Goal: Task Accomplishment & Management: Use online tool/utility

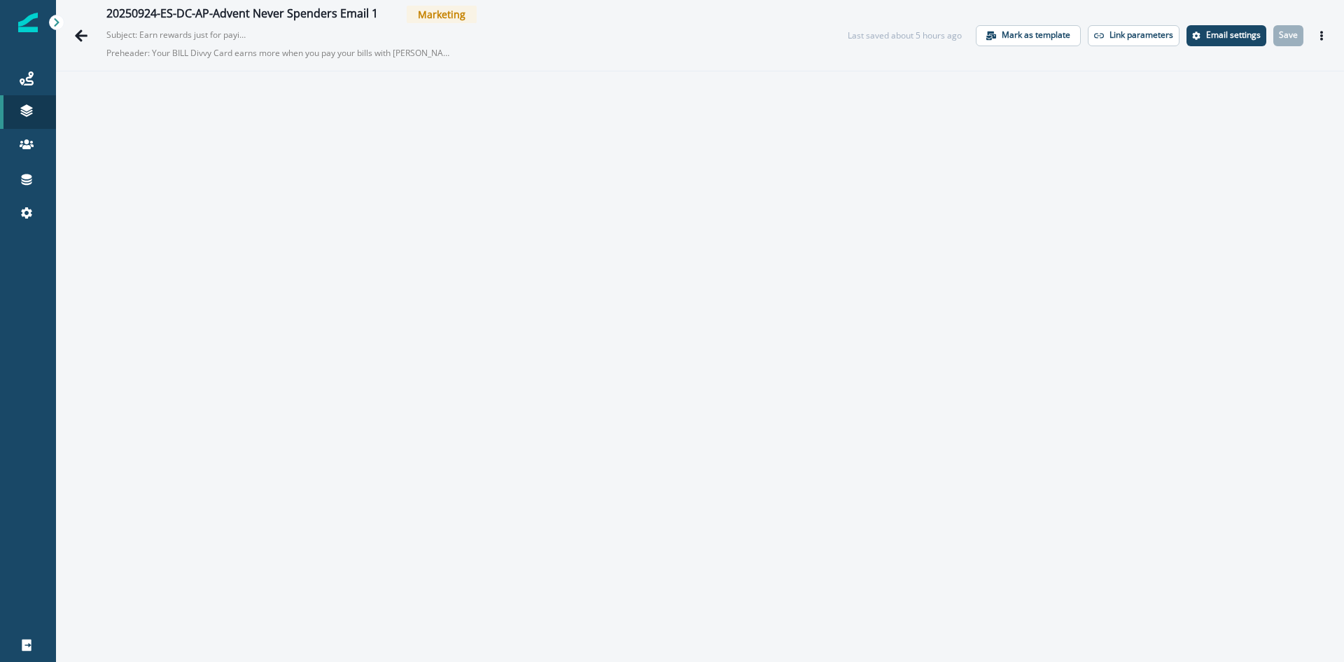
click at [1317, 32] on icon "Actions" at bounding box center [1322, 36] width 10 height 10
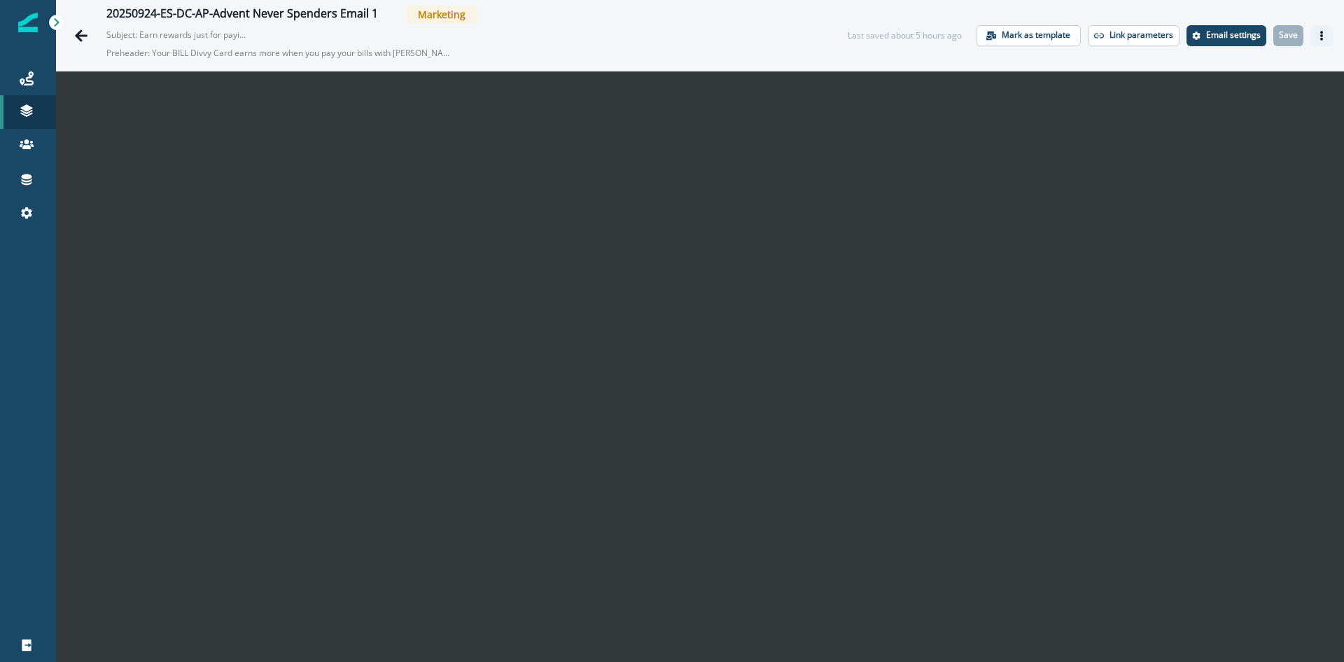
click at [1321, 32] on icon "Actions" at bounding box center [1322, 36] width 3 height 10
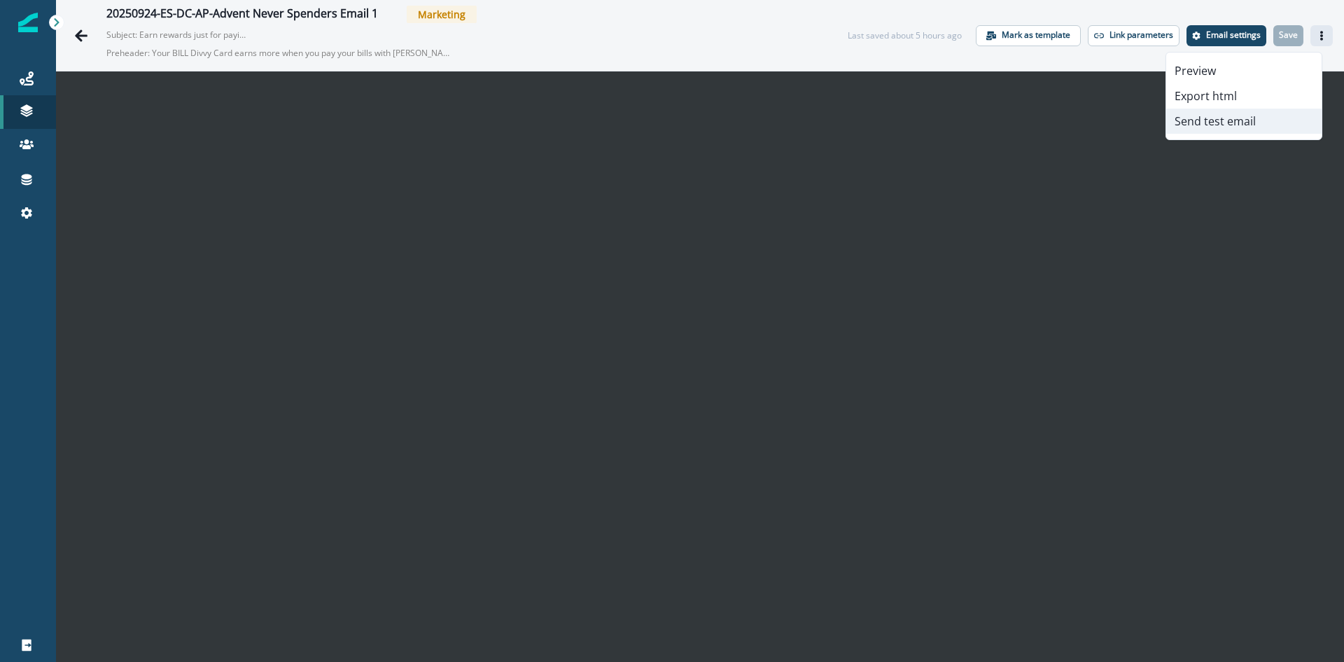
click at [1236, 119] on button "Send test email" at bounding box center [1244, 121] width 155 height 25
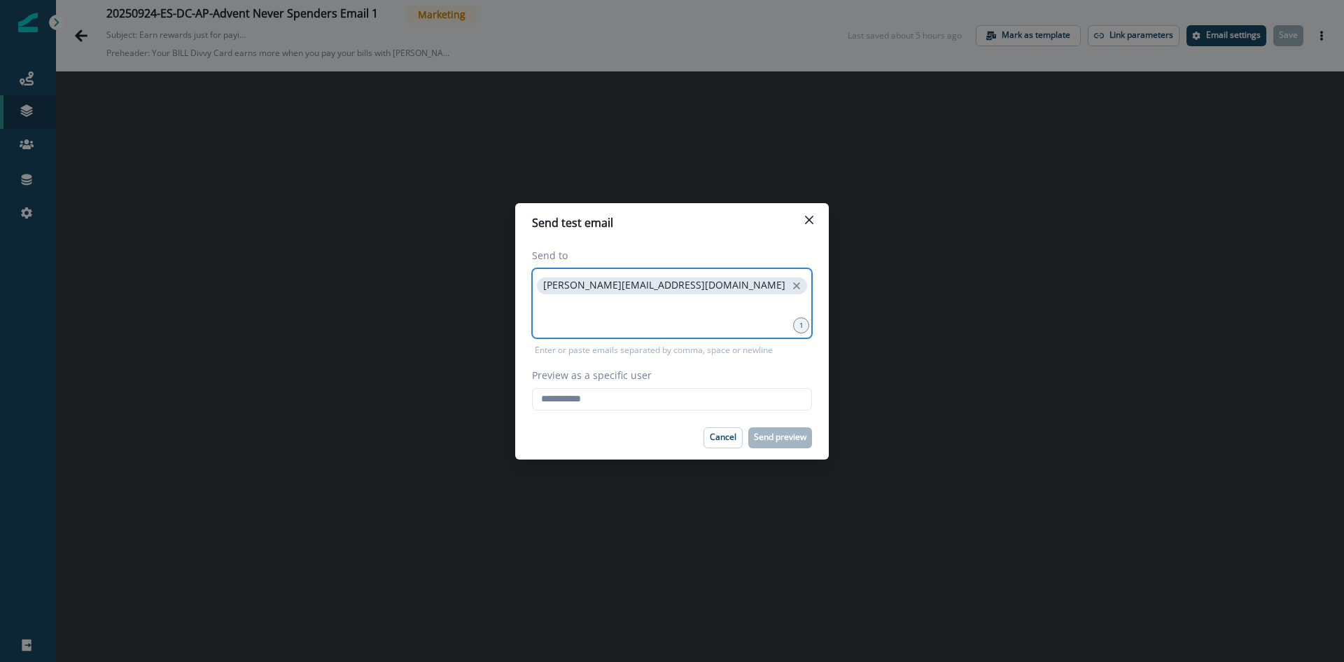
click at [610, 321] on input at bounding box center [672, 314] width 276 height 28
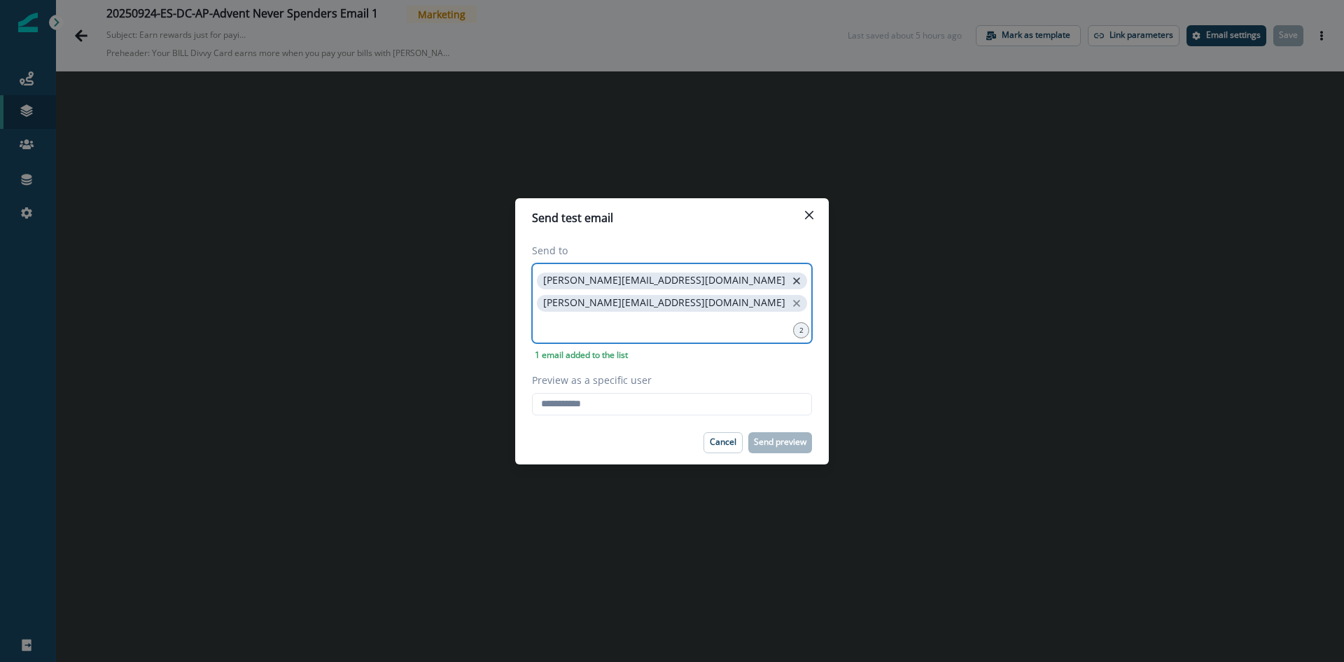
click at [791, 284] on icon "close" at bounding box center [797, 280] width 13 height 13
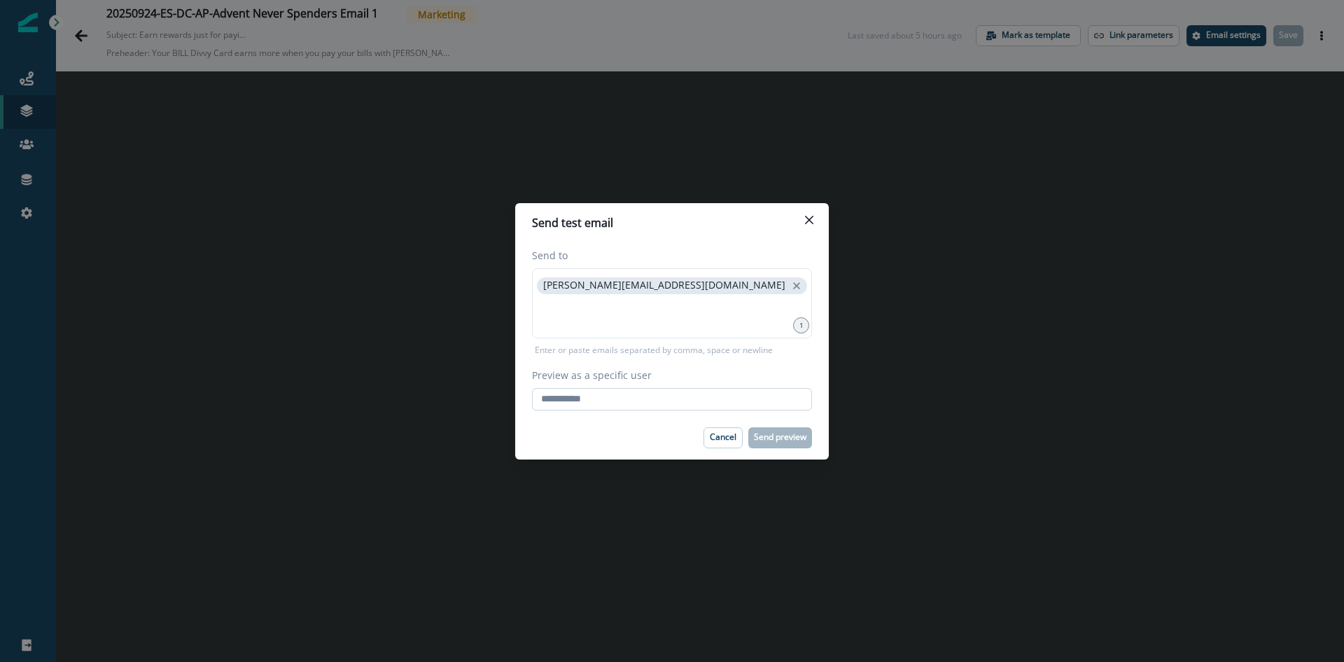
click at [582, 402] on input "Preview as a specific user" at bounding box center [672, 399] width 280 height 22
type input "**********"
click at [788, 439] on p "Send preview" at bounding box center [780, 437] width 53 height 10
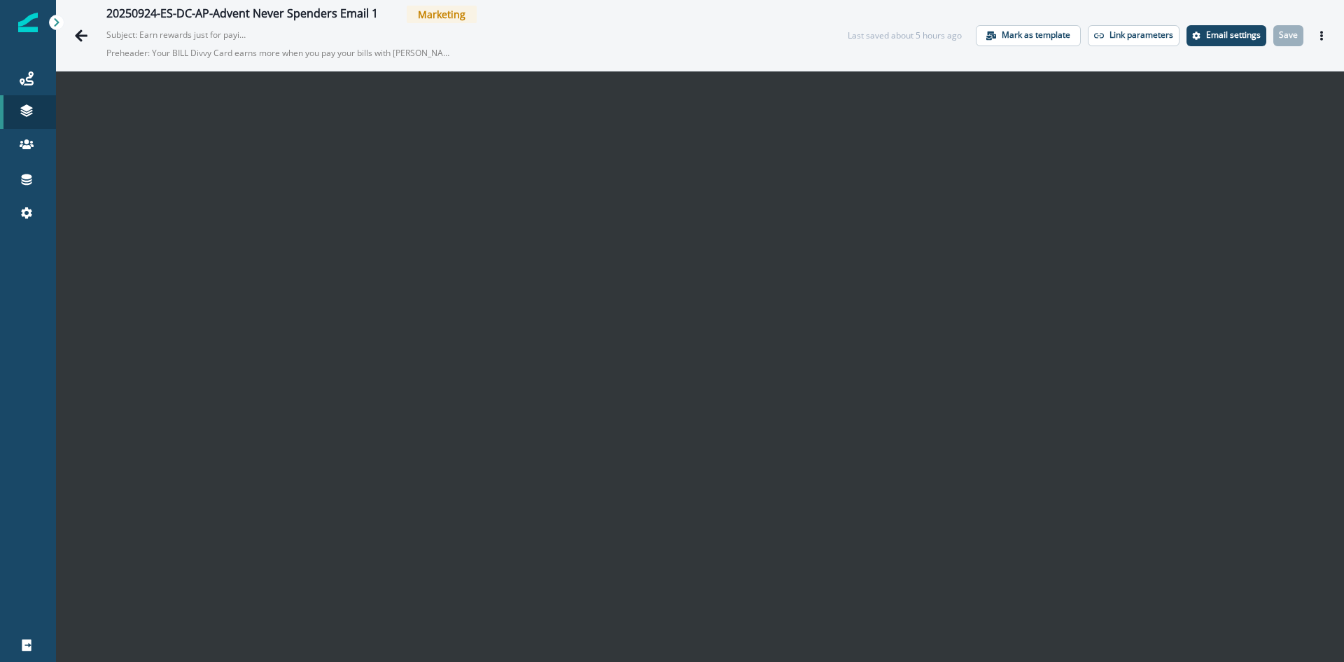
drag, startPoint x: 1307, startPoint y: 36, endPoint x: 1304, endPoint y: 50, distance: 14.4
click at [1317, 39] on icon "Actions" at bounding box center [1322, 36] width 10 height 10
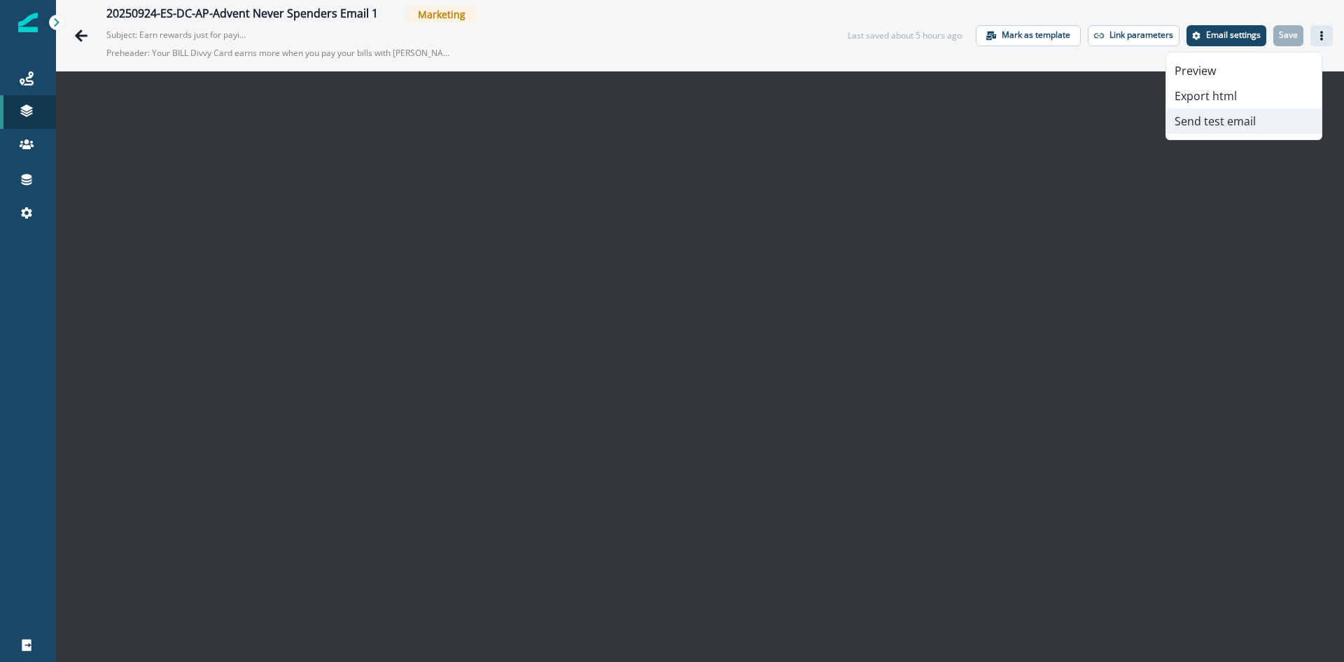
click at [1197, 123] on button "Send test email" at bounding box center [1244, 121] width 155 height 25
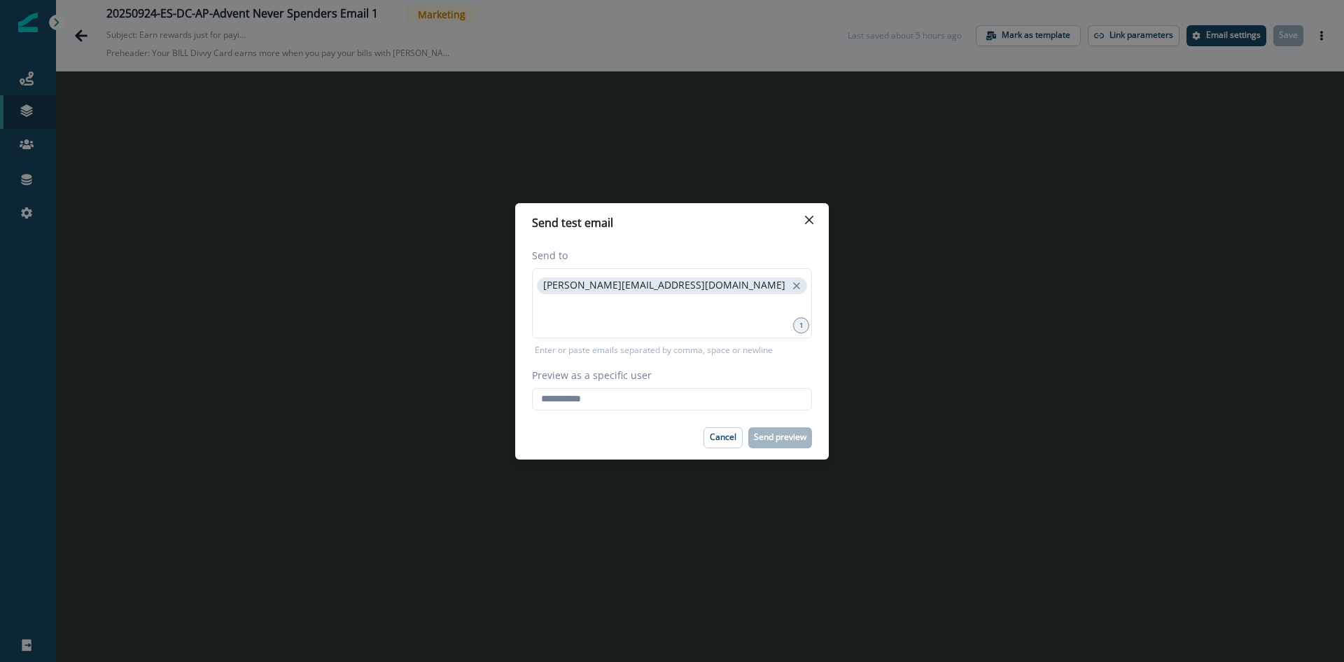
click at [734, 354] on p "Enter or paste emails separated by comma, space or newline" at bounding box center [654, 350] width 244 height 13
click at [716, 330] on div "vkumar@hq.bill.com" at bounding box center [672, 303] width 280 height 70
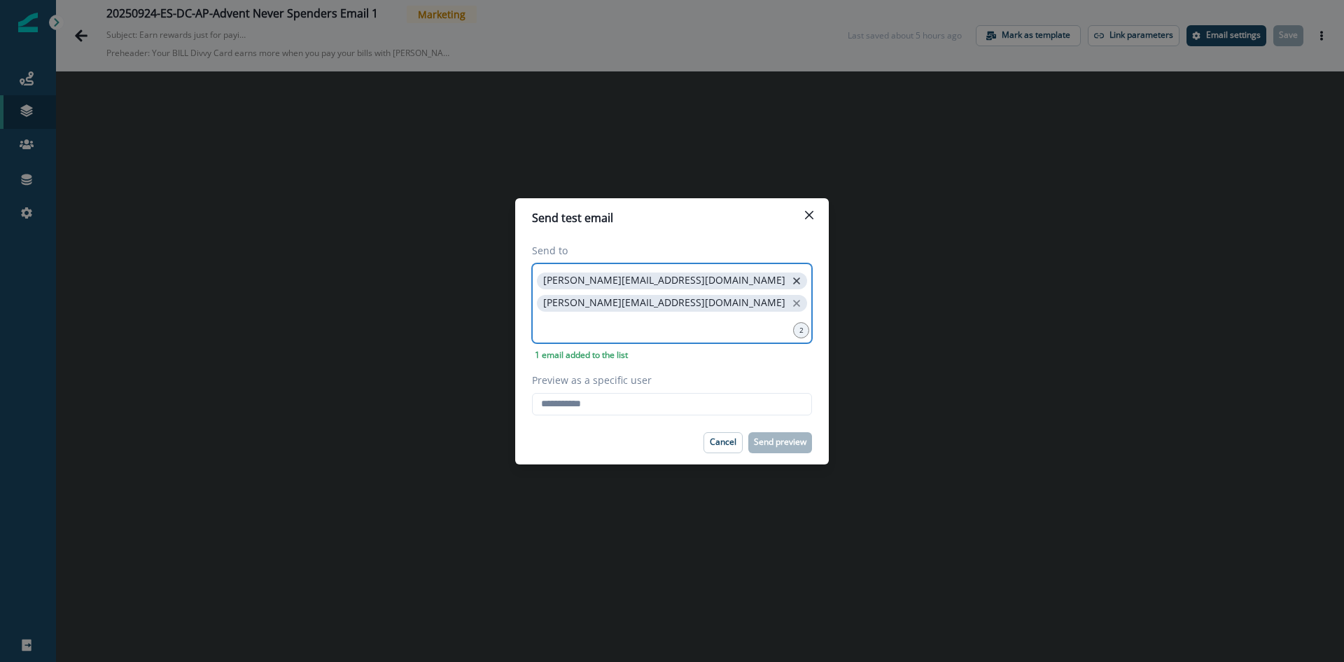
drag, startPoint x: 646, startPoint y: 287, endPoint x: 644, endPoint y: 333, distance: 45.6
click at [791, 287] on icon "close" at bounding box center [797, 280] width 13 height 13
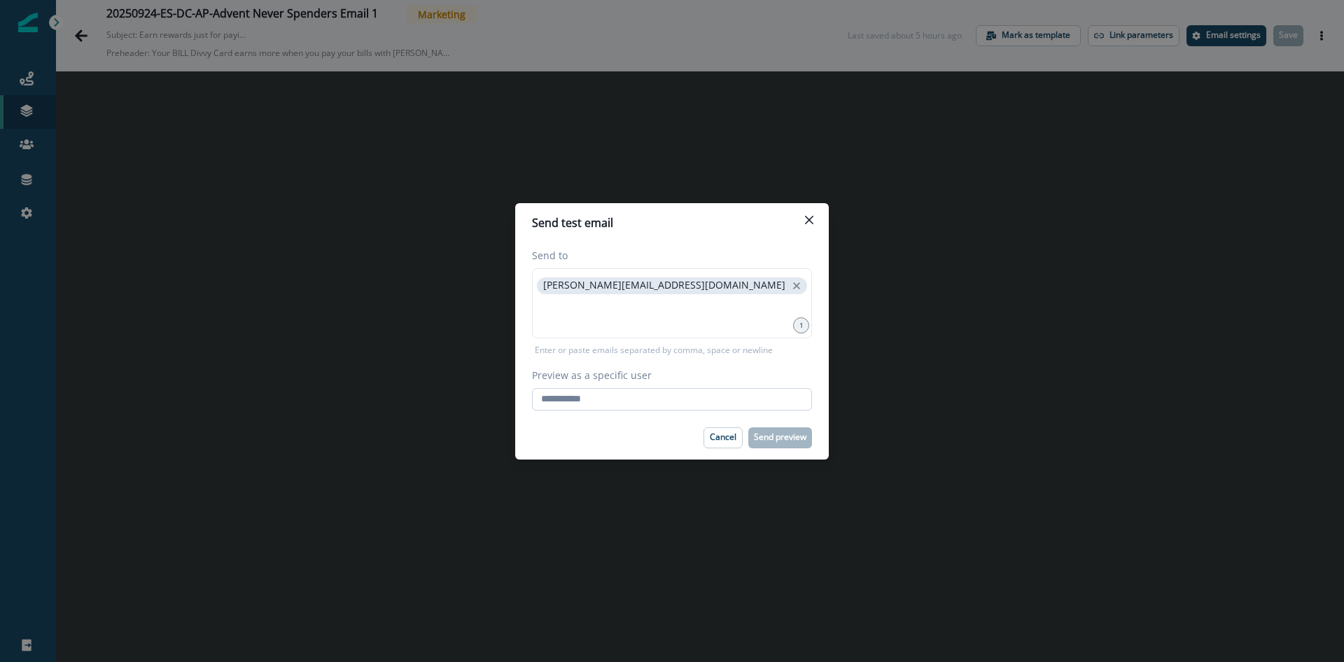
drag, startPoint x: 616, startPoint y: 387, endPoint x: 608, endPoint y: 397, distance: 12.5
click at [616, 388] on input "Preview as a specific user" at bounding box center [672, 399] width 280 height 22
type input "**********"
drag, startPoint x: 781, startPoint y: 438, endPoint x: 793, endPoint y: 417, distance: 24.1
click at [782, 440] on p "Send preview" at bounding box center [780, 437] width 53 height 10
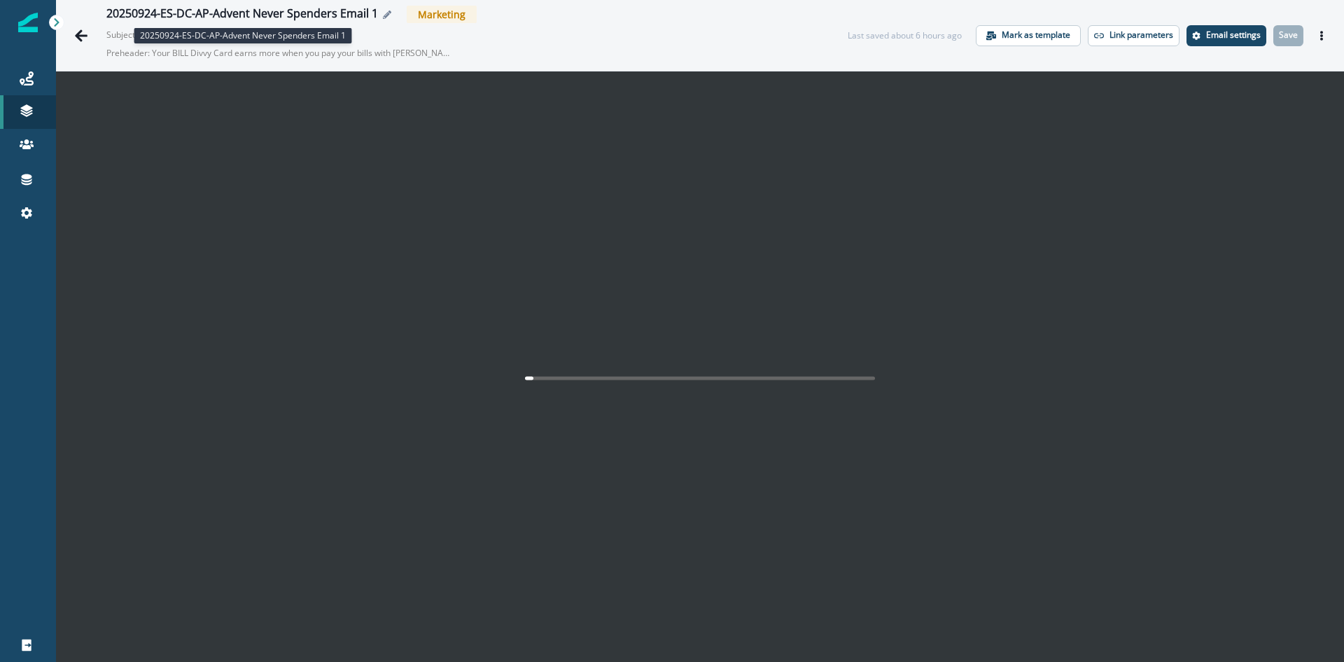
click at [275, 11] on div "20250924-ES-DC-AP-Advent Never Spenders Email 1" at bounding box center [242, 14] width 272 height 15
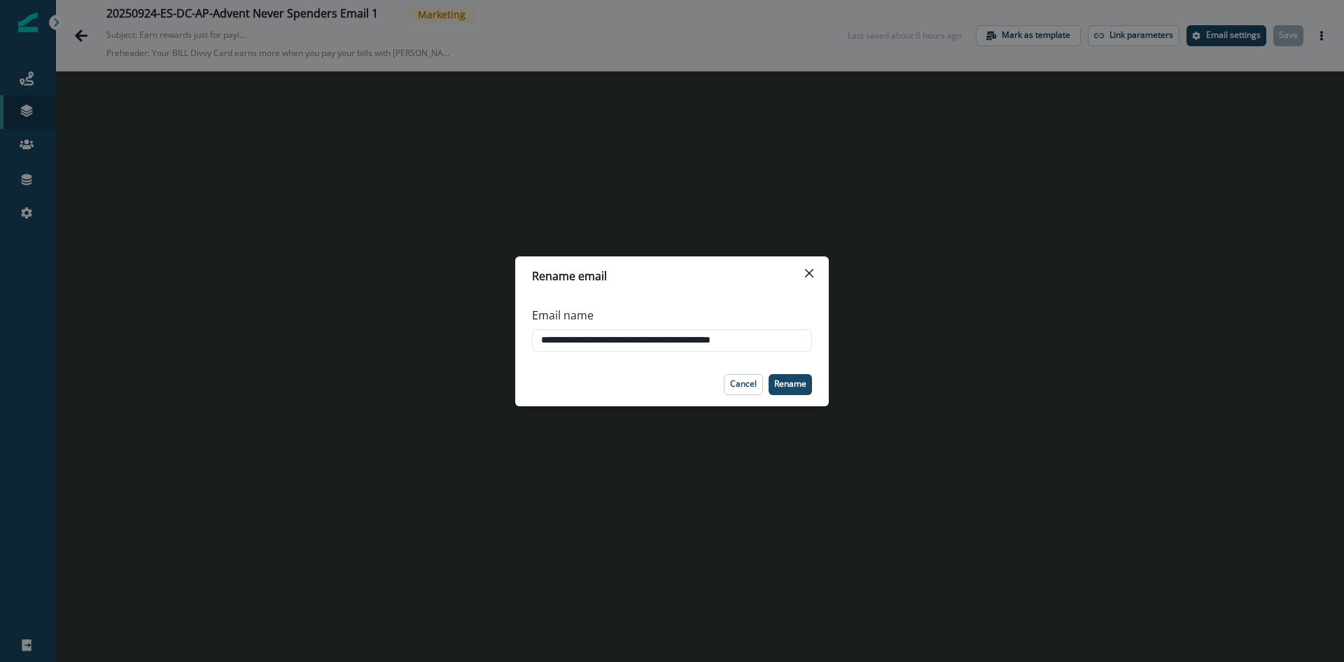
click at [821, 279] on header "Rename email" at bounding box center [672, 275] width 314 height 39
click at [40, 113] on div "**********" at bounding box center [672, 331] width 1344 height 662
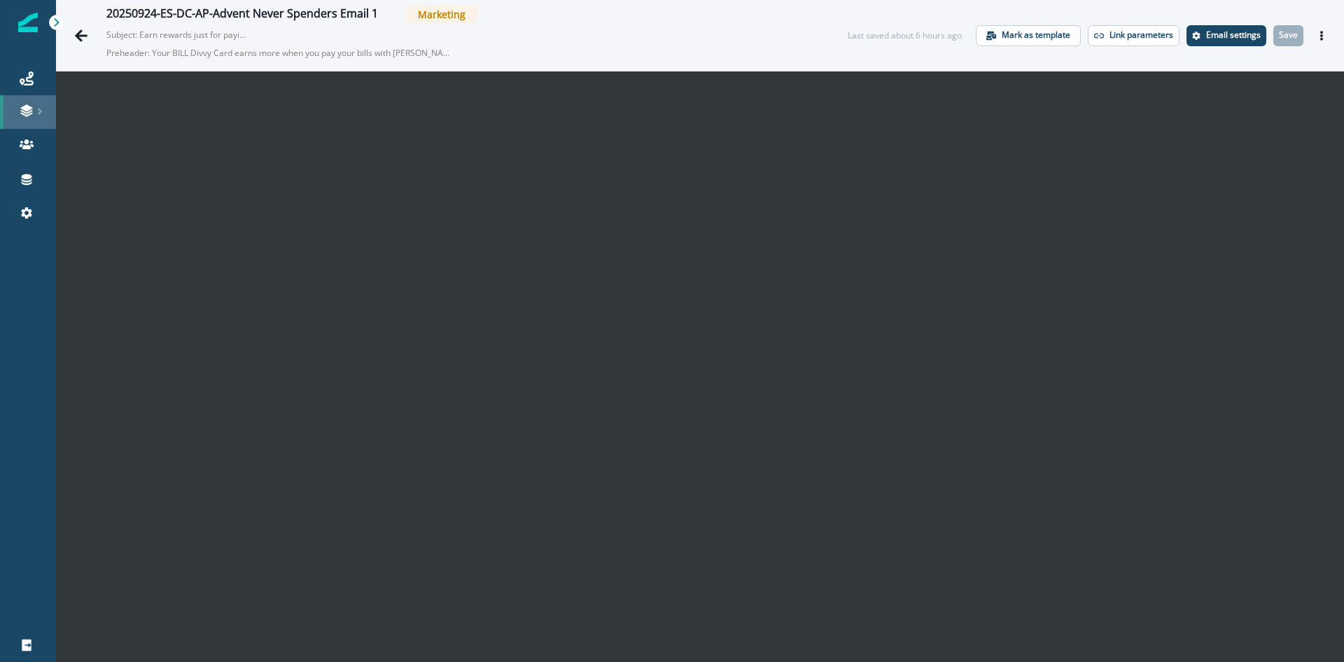
click at [20, 118] on link at bounding box center [28, 112] width 56 height 34
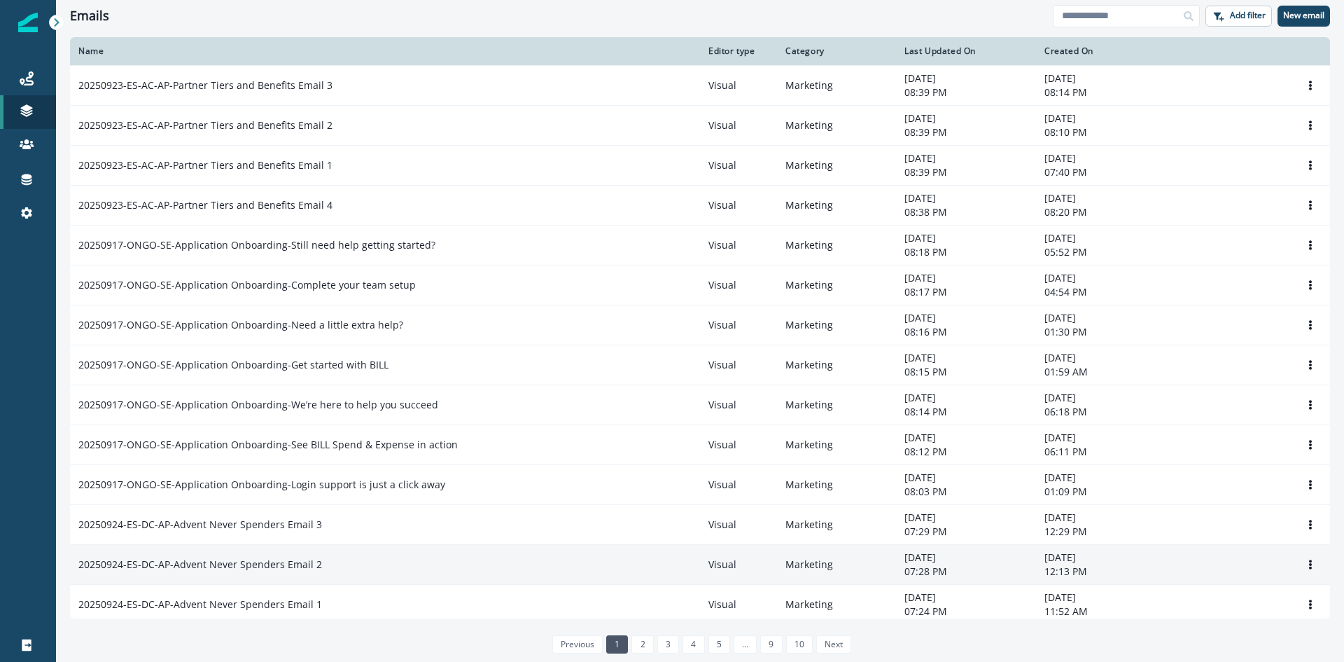
click at [321, 569] on div "20250924-ES-DC-AP-Advent Never Spenders Email 2" at bounding box center [384, 564] width 613 height 14
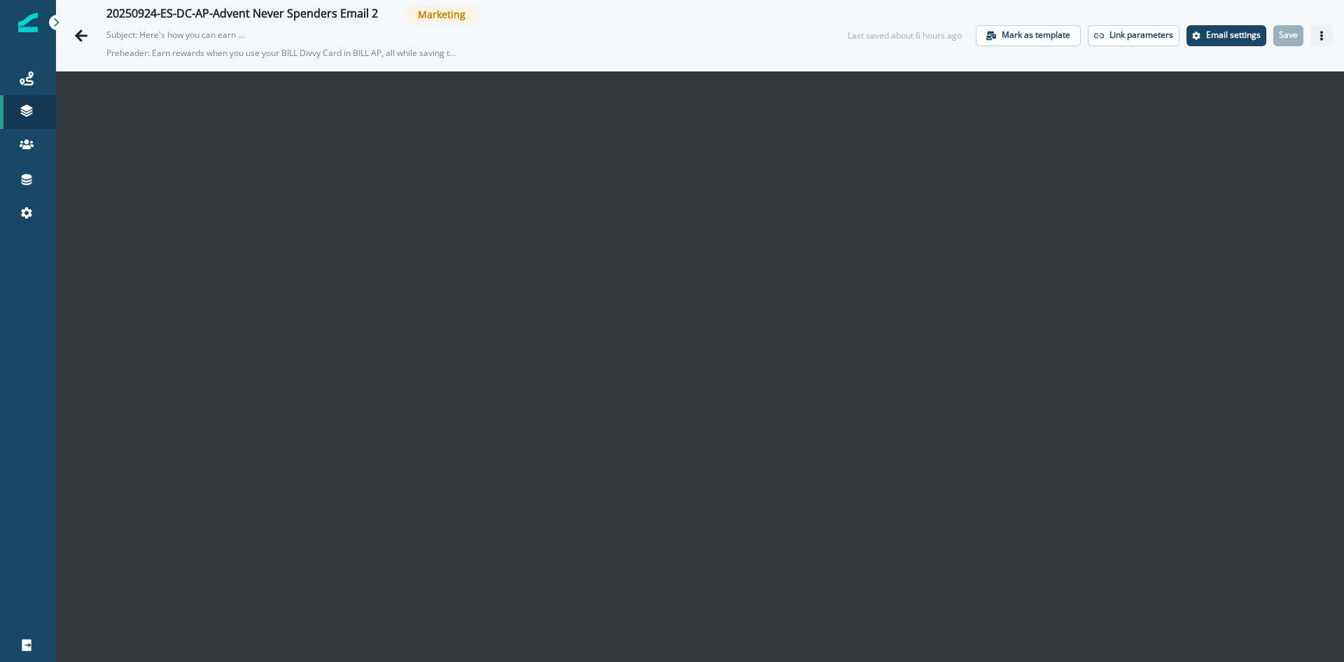
click at [1317, 32] on icon "Actions" at bounding box center [1322, 36] width 10 height 10
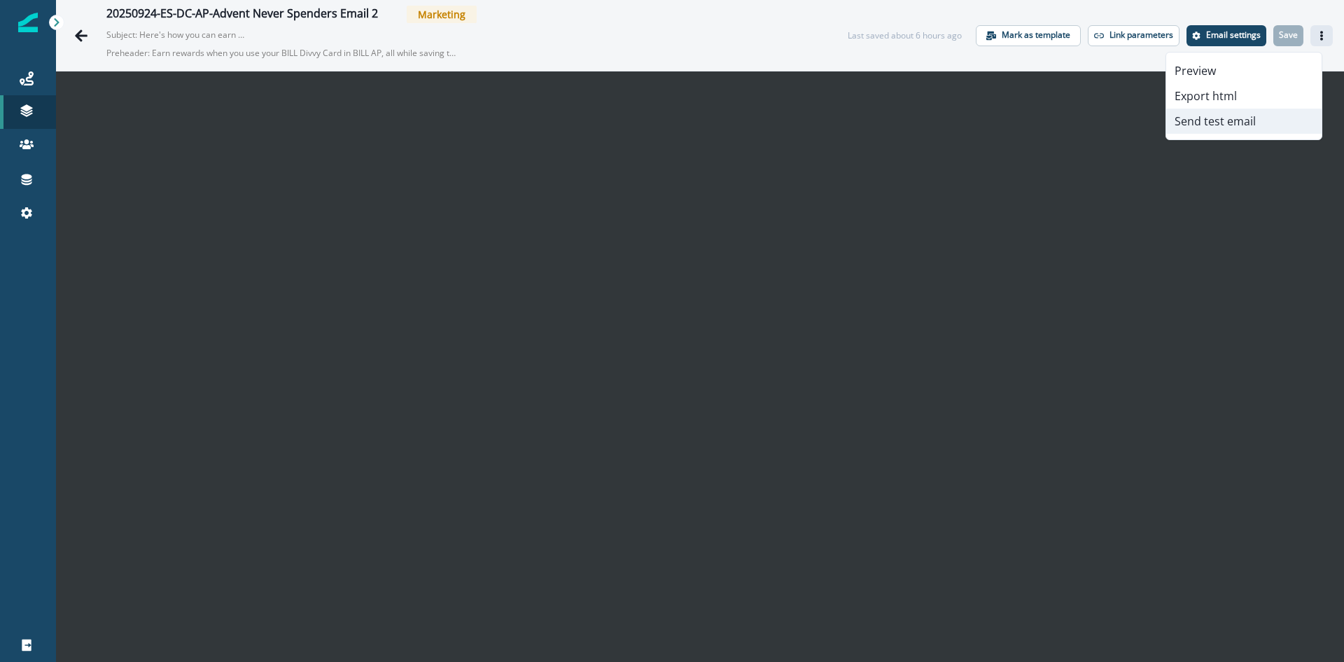
click at [1239, 120] on button "Send test email" at bounding box center [1244, 121] width 155 height 25
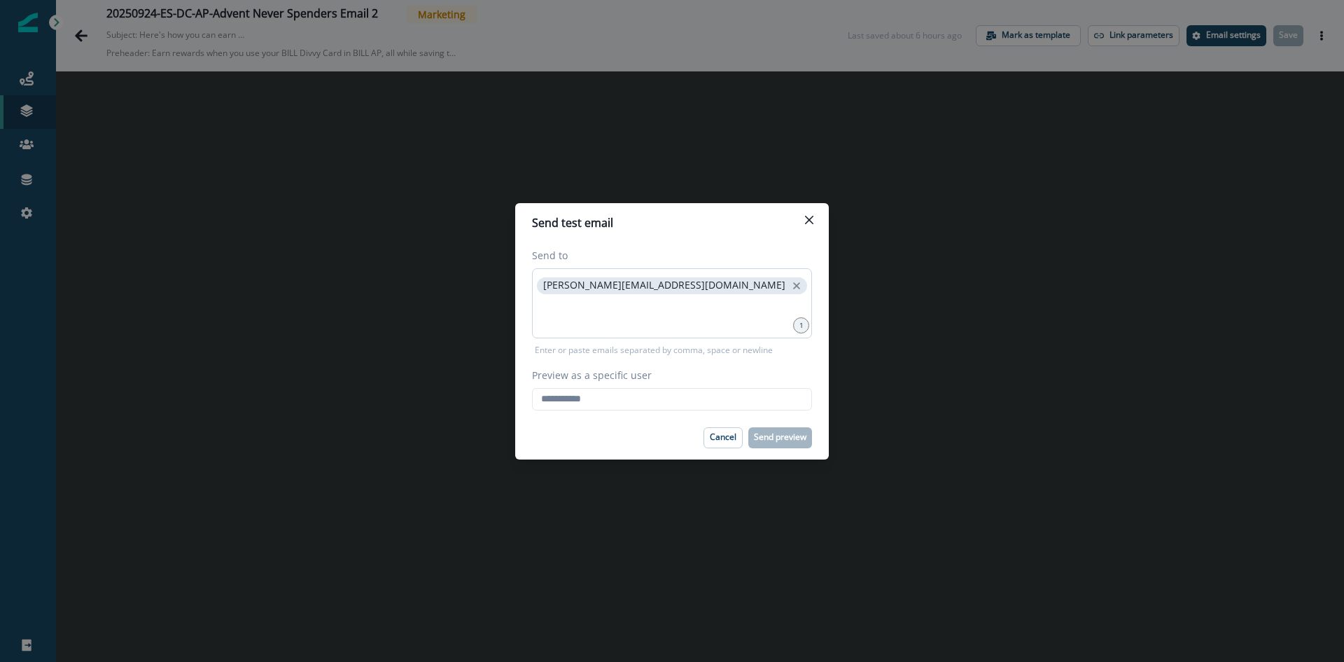
click at [630, 296] on div "vkumar@hq.bill.com" at bounding box center [672, 303] width 280 height 70
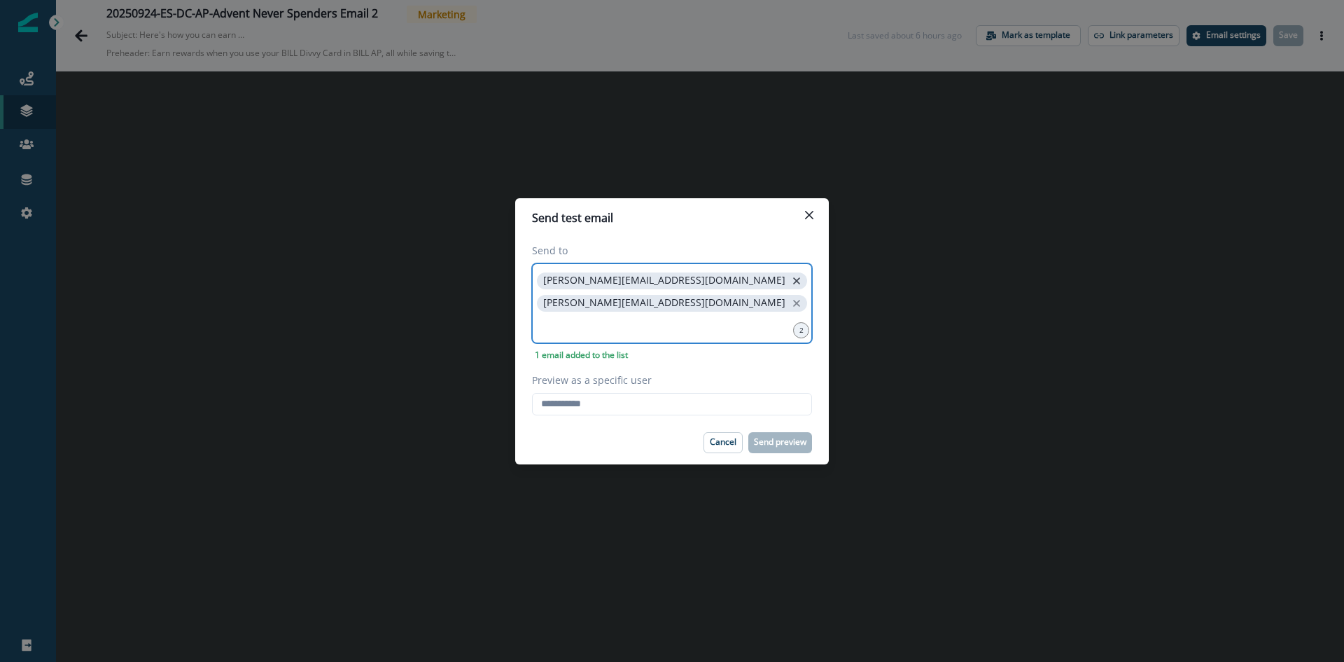
click at [793, 284] on icon "close" at bounding box center [796, 280] width 7 height 7
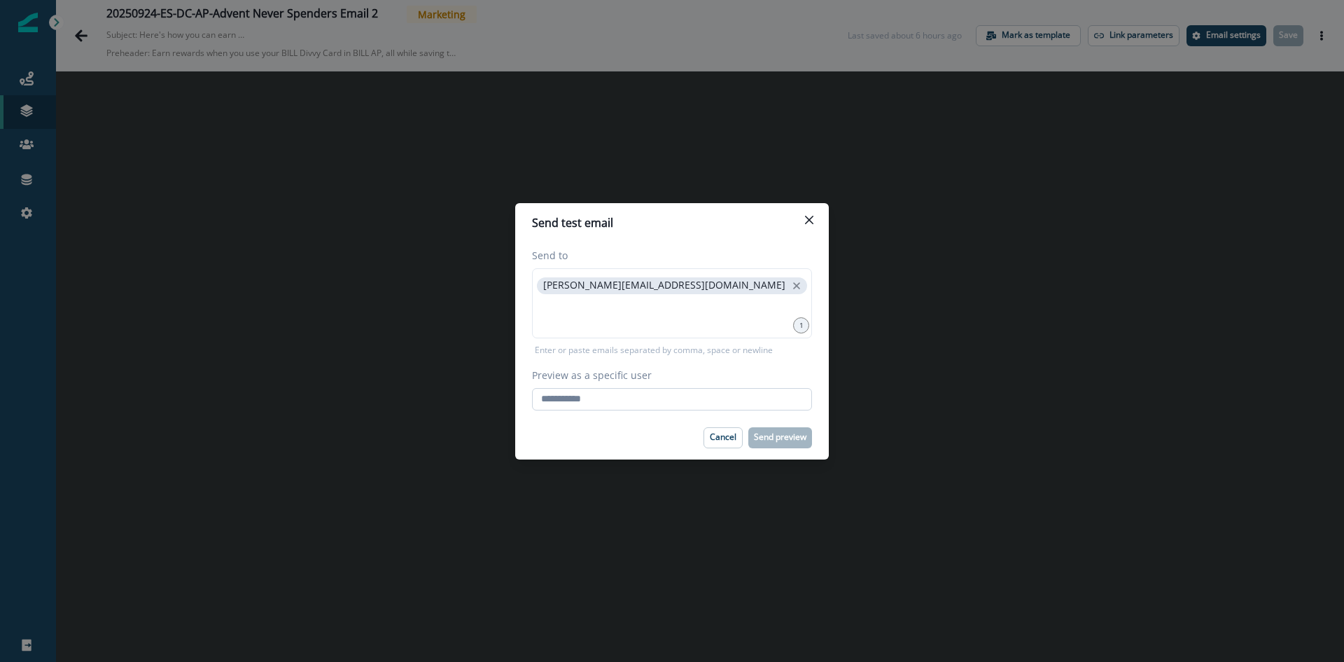
click at [606, 399] on input "Preview as a specific user" at bounding box center [672, 399] width 280 height 22
type input "**********"
click at [777, 435] on p "Send preview" at bounding box center [780, 437] width 53 height 10
